Goal: Information Seeking & Learning: Learn about a topic

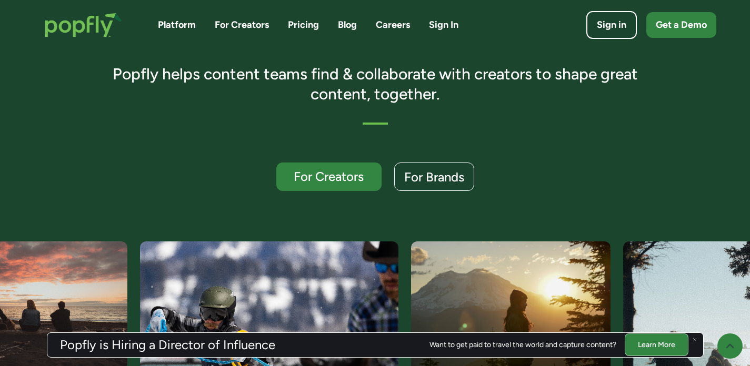
scroll to position [347, 0]
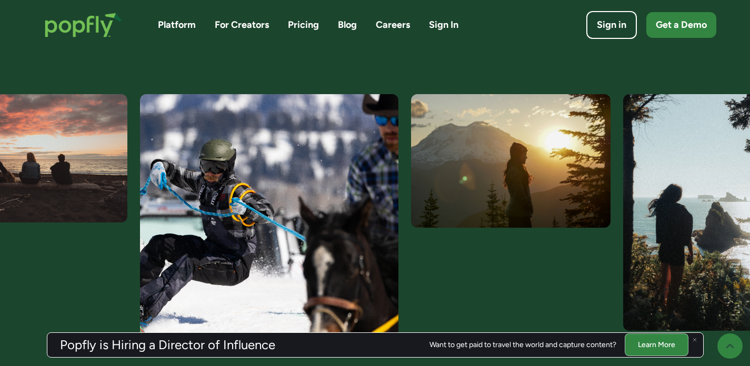
click at [212, 178] on img at bounding box center [269, 223] width 259 height 259
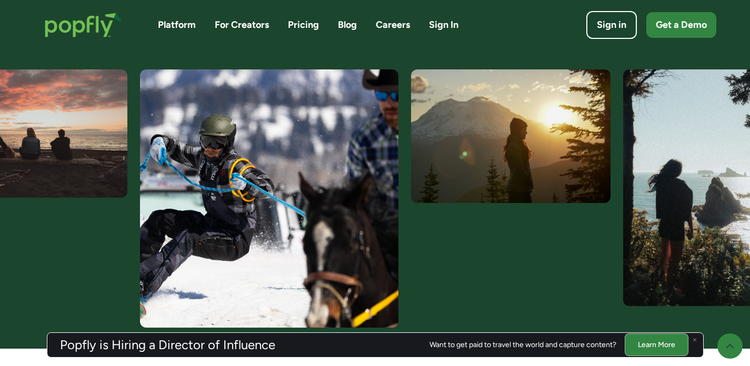
click at [294, 194] on img at bounding box center [269, 198] width 259 height 259
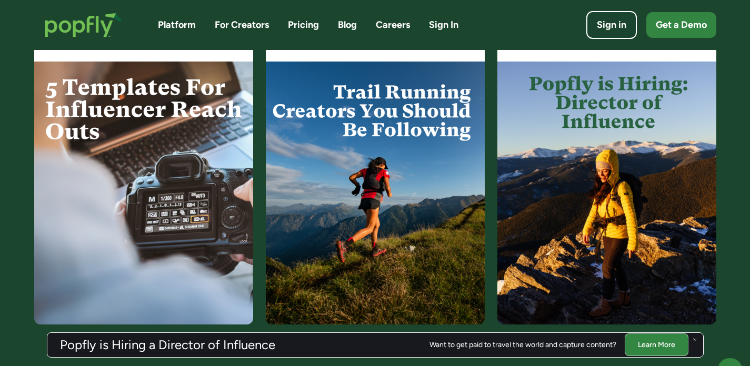
scroll to position [2163, 0]
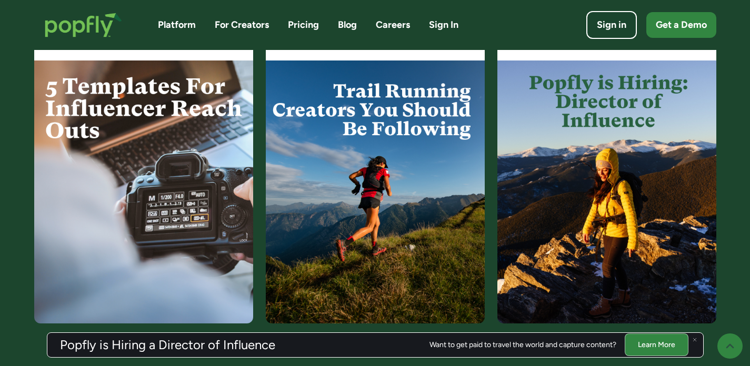
click at [387, 112] on img at bounding box center [375, 192] width 219 height 263
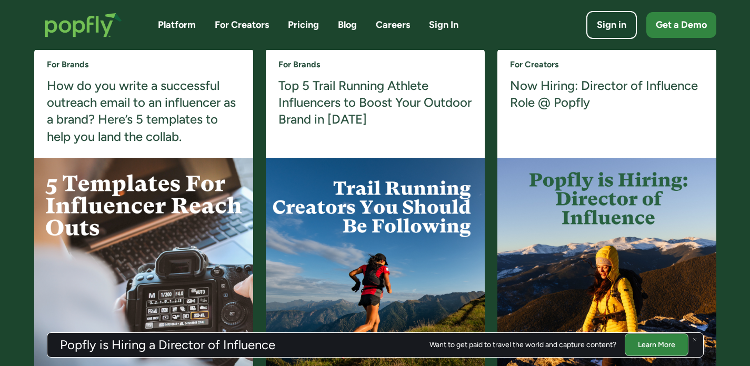
scroll to position [2056, 0]
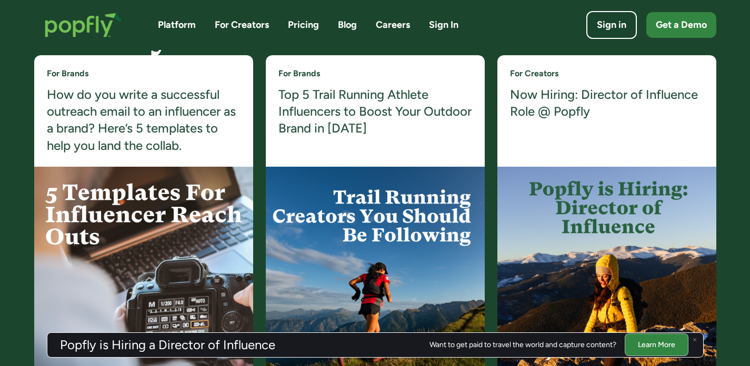
click at [342, 100] on h4 "Top 5 Trail Running Athlete Influencers to Boost Your Outdoor Brand in 2025" at bounding box center [376, 111] width 194 height 51
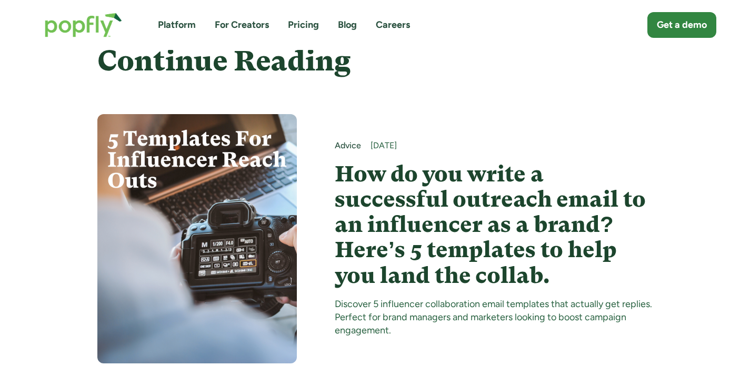
scroll to position [6493, 0]
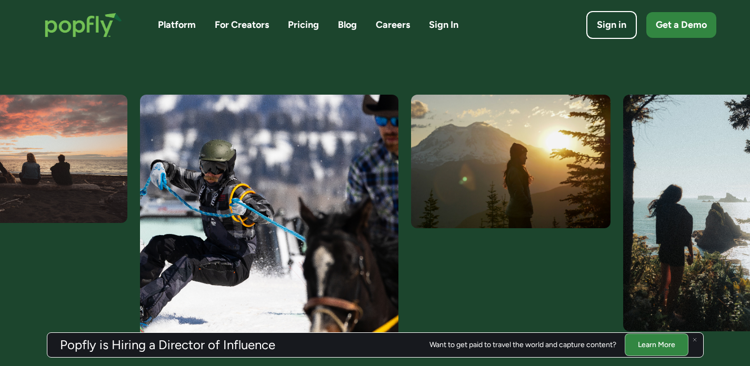
scroll to position [346, 0]
click at [198, 201] on img at bounding box center [269, 224] width 259 height 259
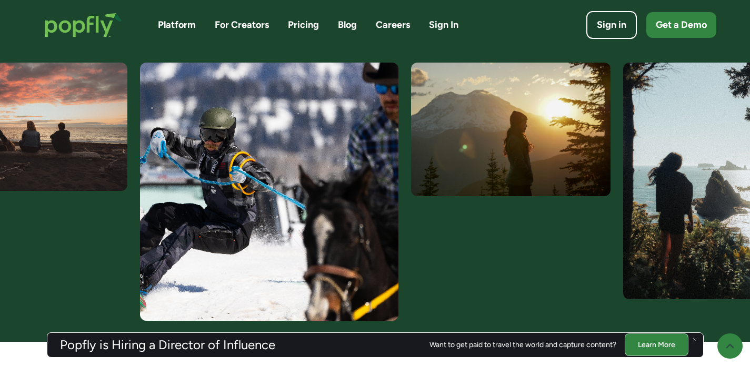
scroll to position [389, 0]
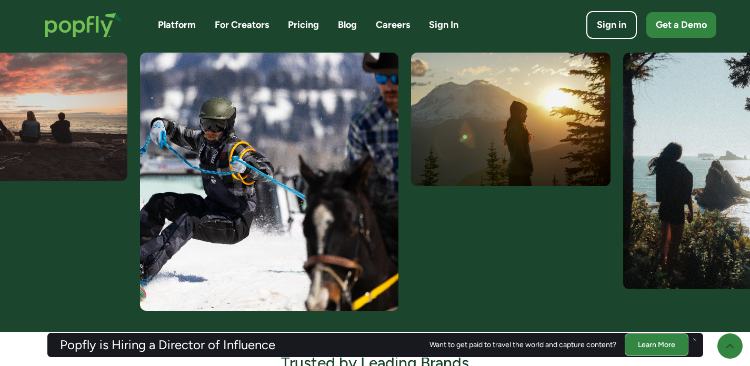
click at [186, 26] on link "Platform" at bounding box center [177, 24] width 38 height 13
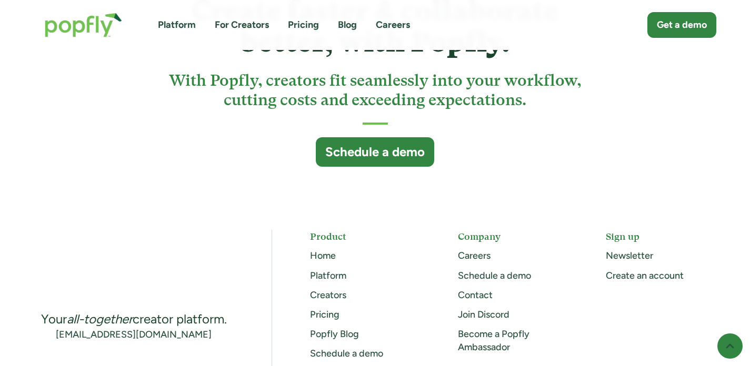
scroll to position [2951, 0]
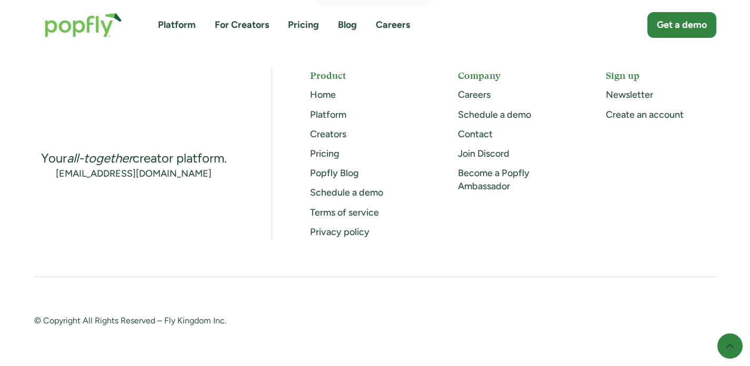
click at [476, 95] on link "Careers" at bounding box center [474, 95] width 33 height 12
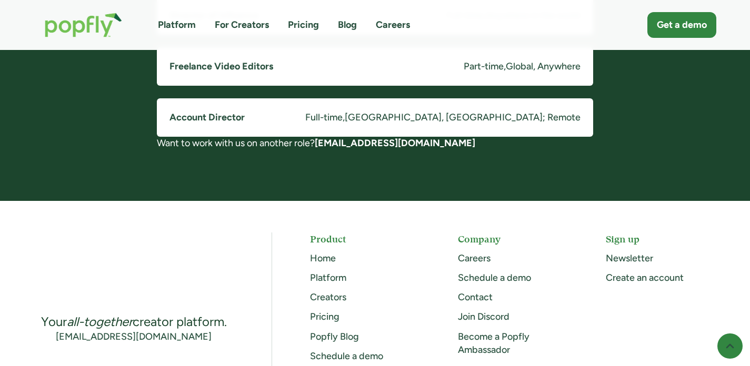
scroll to position [849, 0]
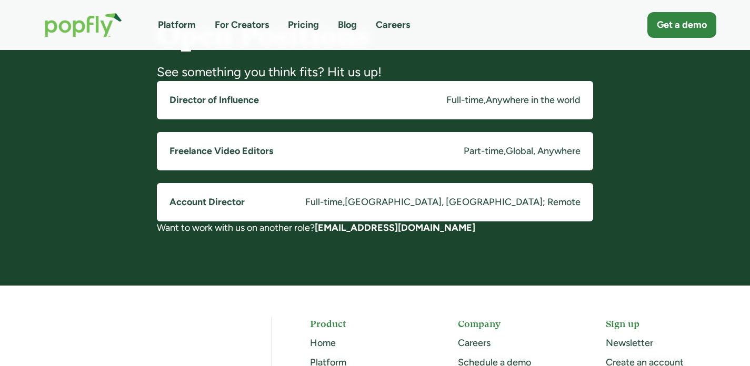
click at [190, 99] on h5 "Director of Influence" at bounding box center [215, 100] width 90 height 13
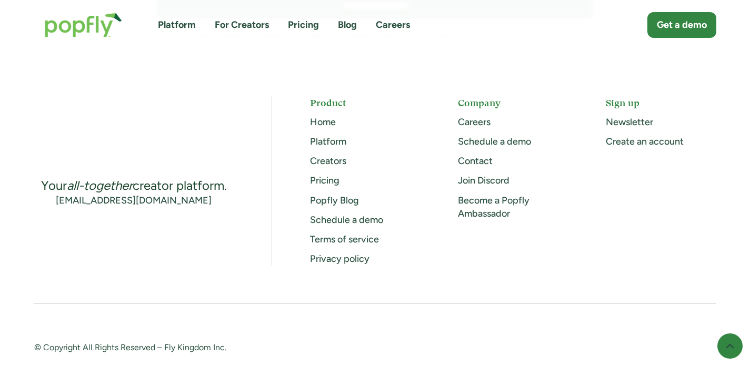
scroll to position [2623, 0]
